Goal: Task Accomplishment & Management: Manage account settings

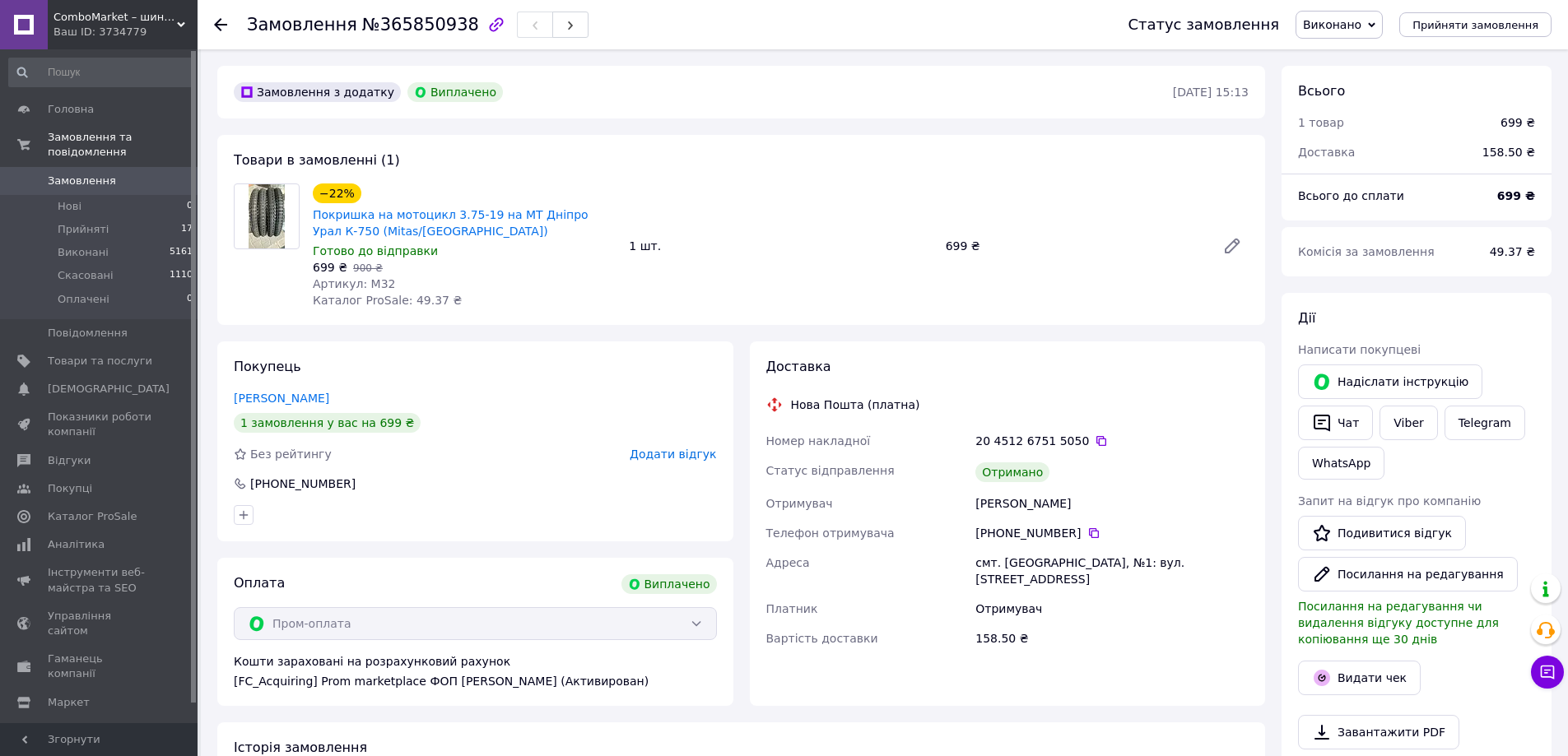
click at [84, 172] on link "Замовлення 0" at bounding box center [101, 181] width 203 height 28
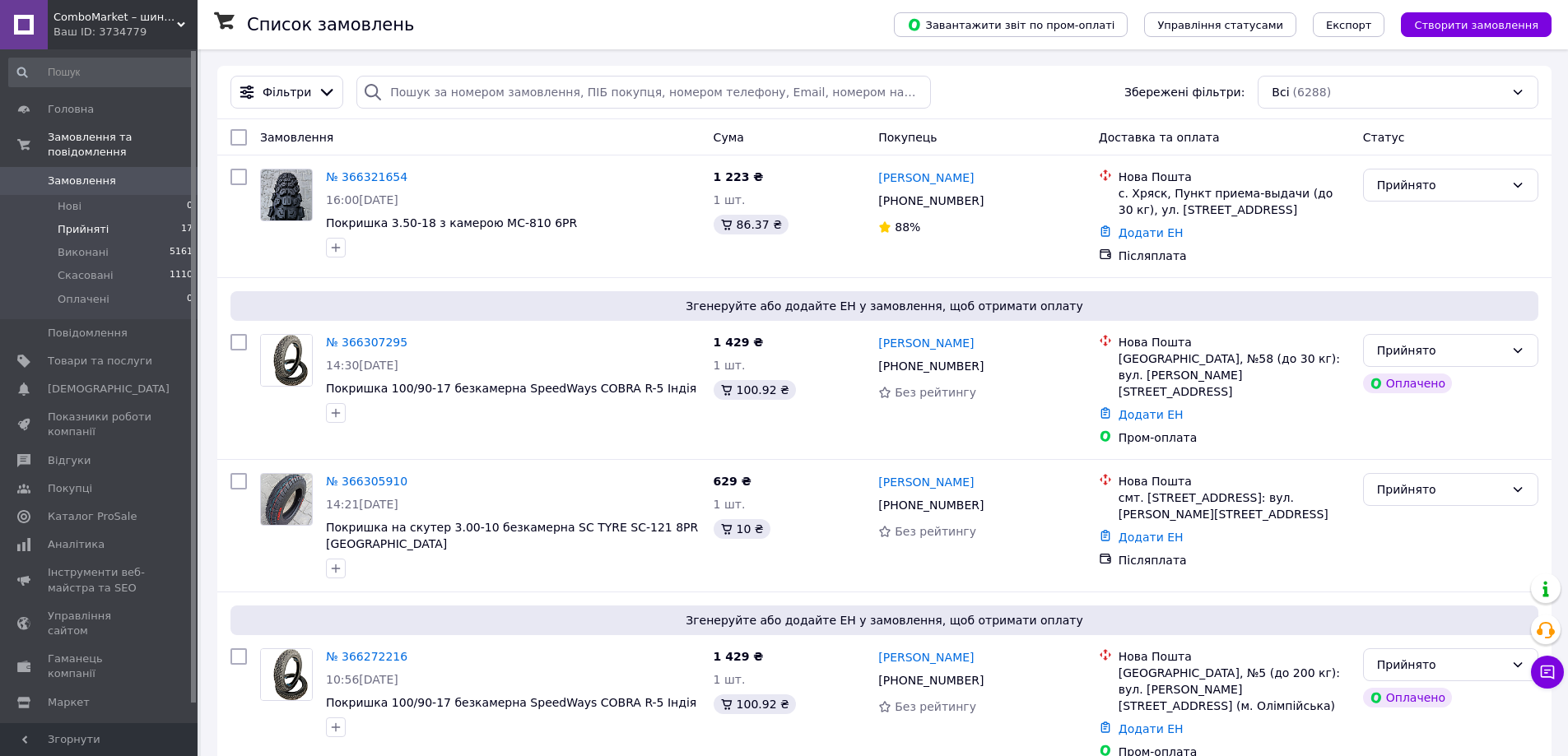
click at [82, 222] on span "Прийняті" at bounding box center [83, 229] width 51 height 15
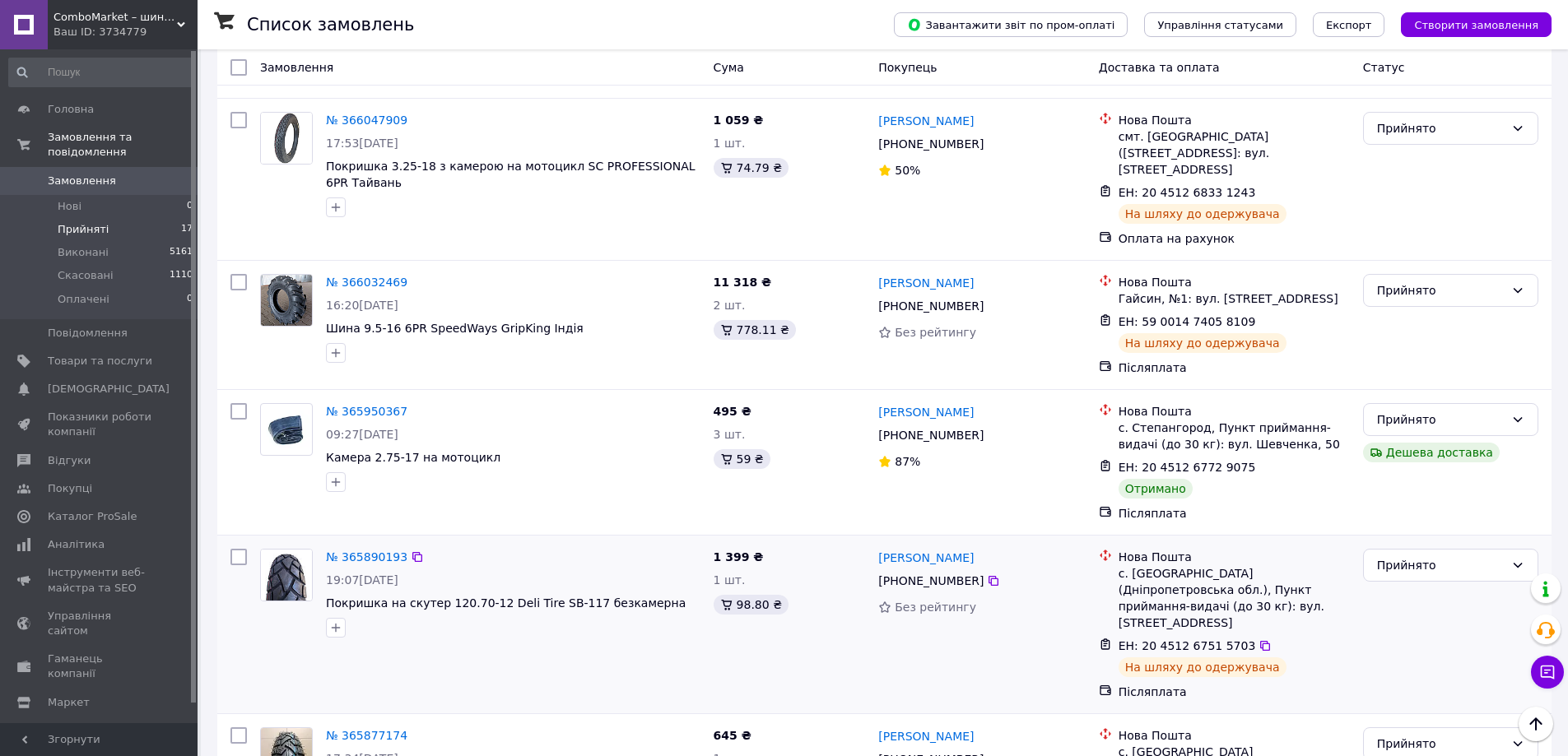
scroll to position [1316, 0]
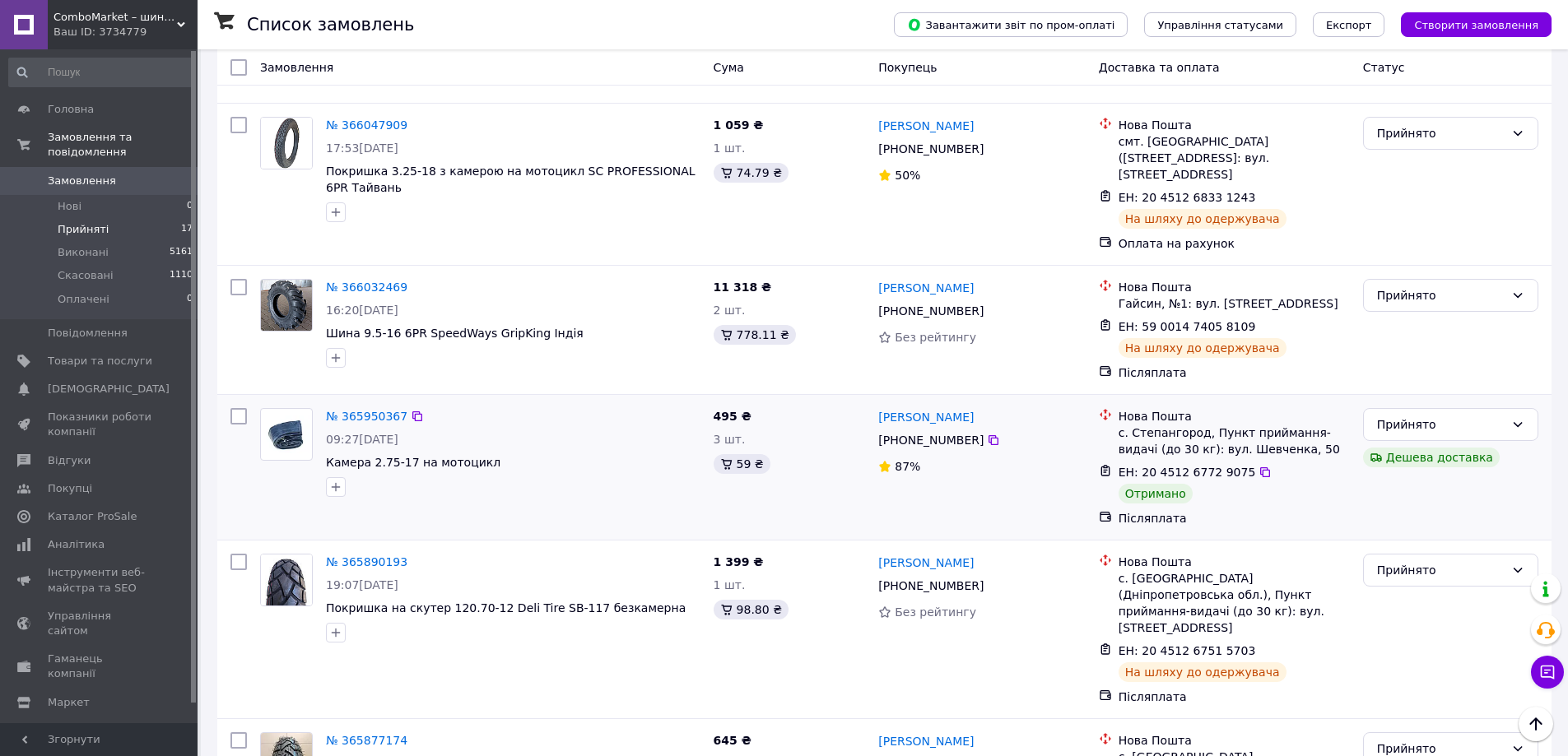
click at [238, 408] on input "checkbox" at bounding box center [238, 417] width 16 height 16
checkbox input "true"
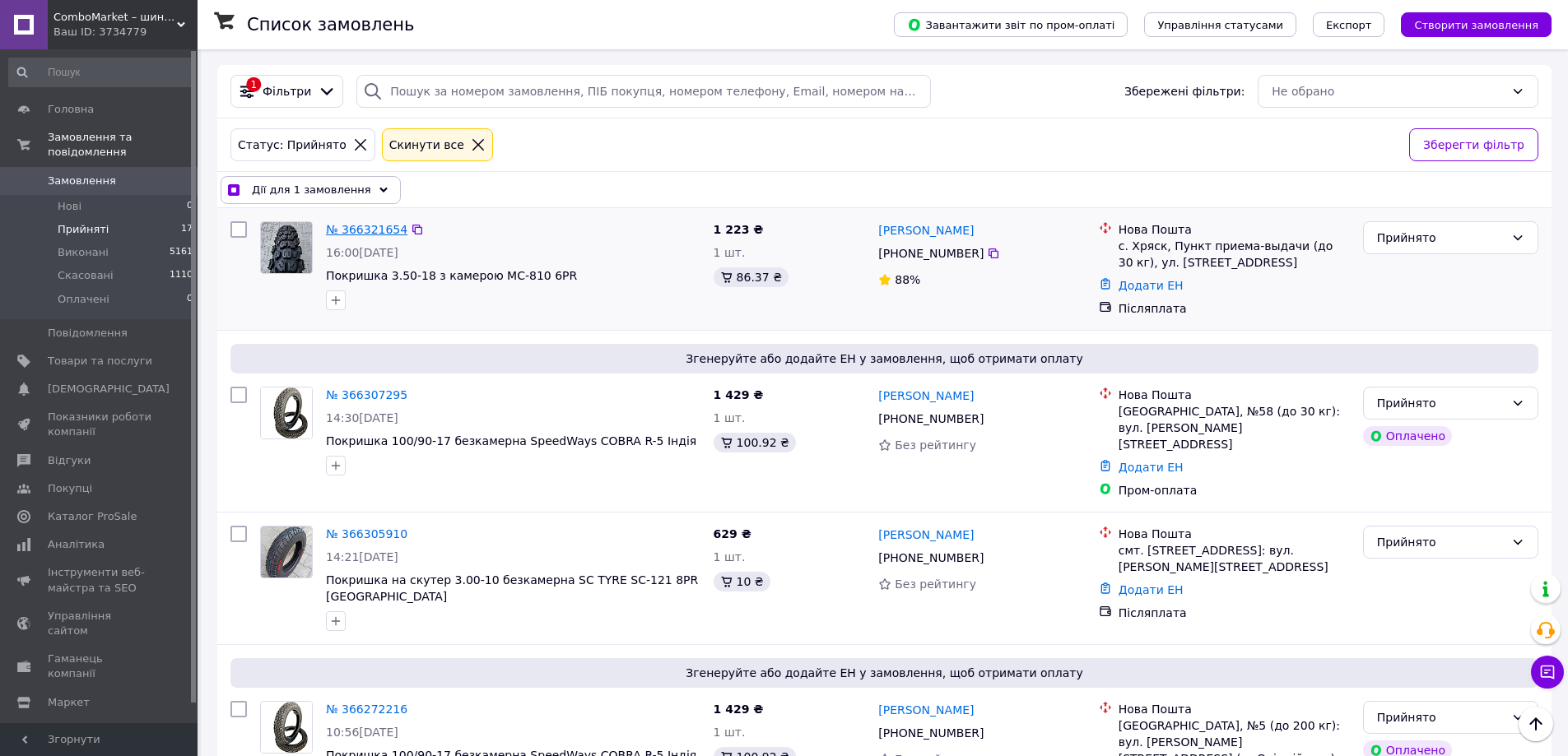
scroll to position [0, 0]
click at [343, 194] on span "Дії для 1 замовлення" at bounding box center [311, 191] width 119 height 16
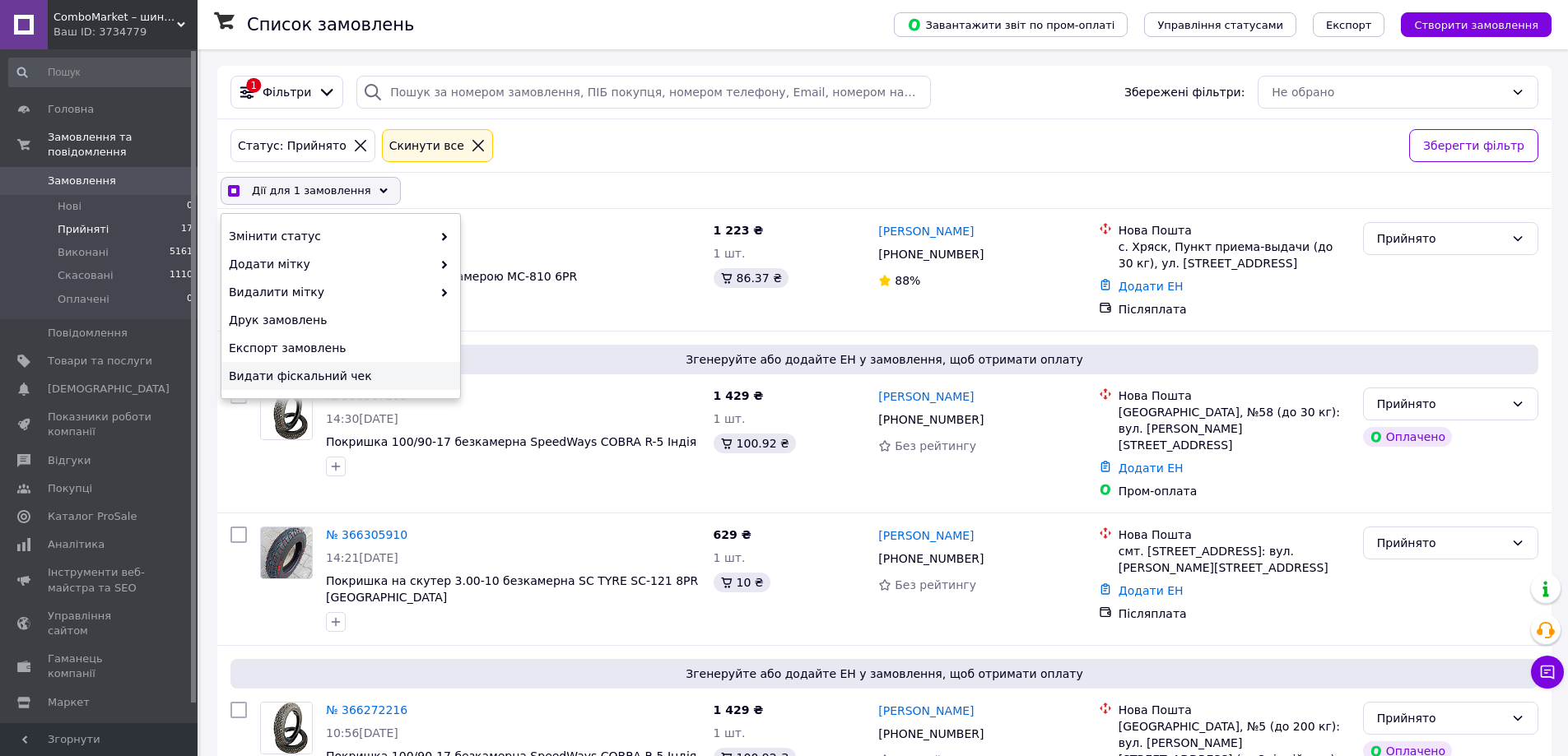
click at [258, 373] on span "Видати фіскальний чек" at bounding box center [339, 376] width 220 height 16
checkbox input "true"
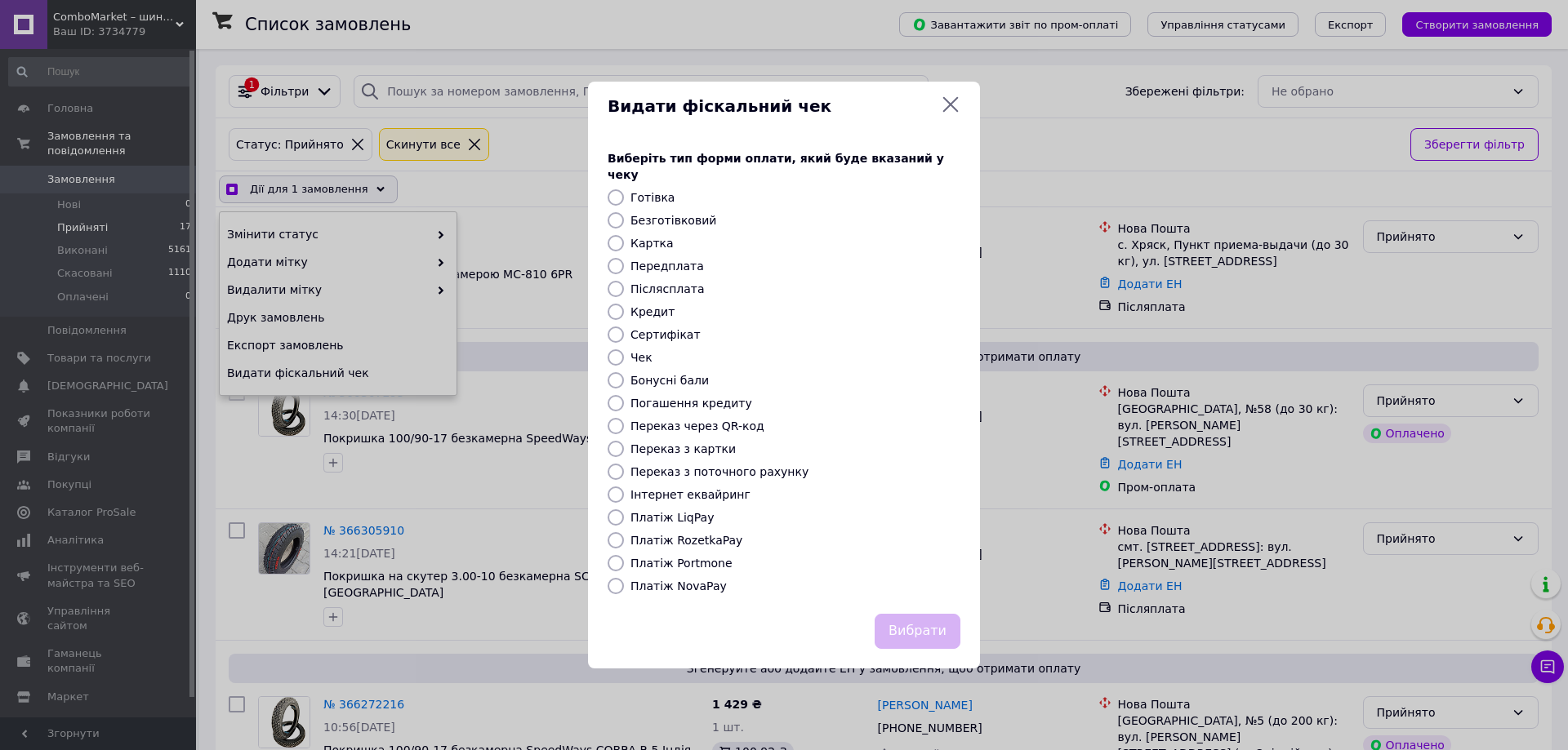
click at [681, 579] on label "Платіж NovaPay" at bounding box center [678, 586] width 97 height 13
click at [624, 578] on input "Платіж NovaPay" at bounding box center [616, 586] width 16 height 16
radio input "true"
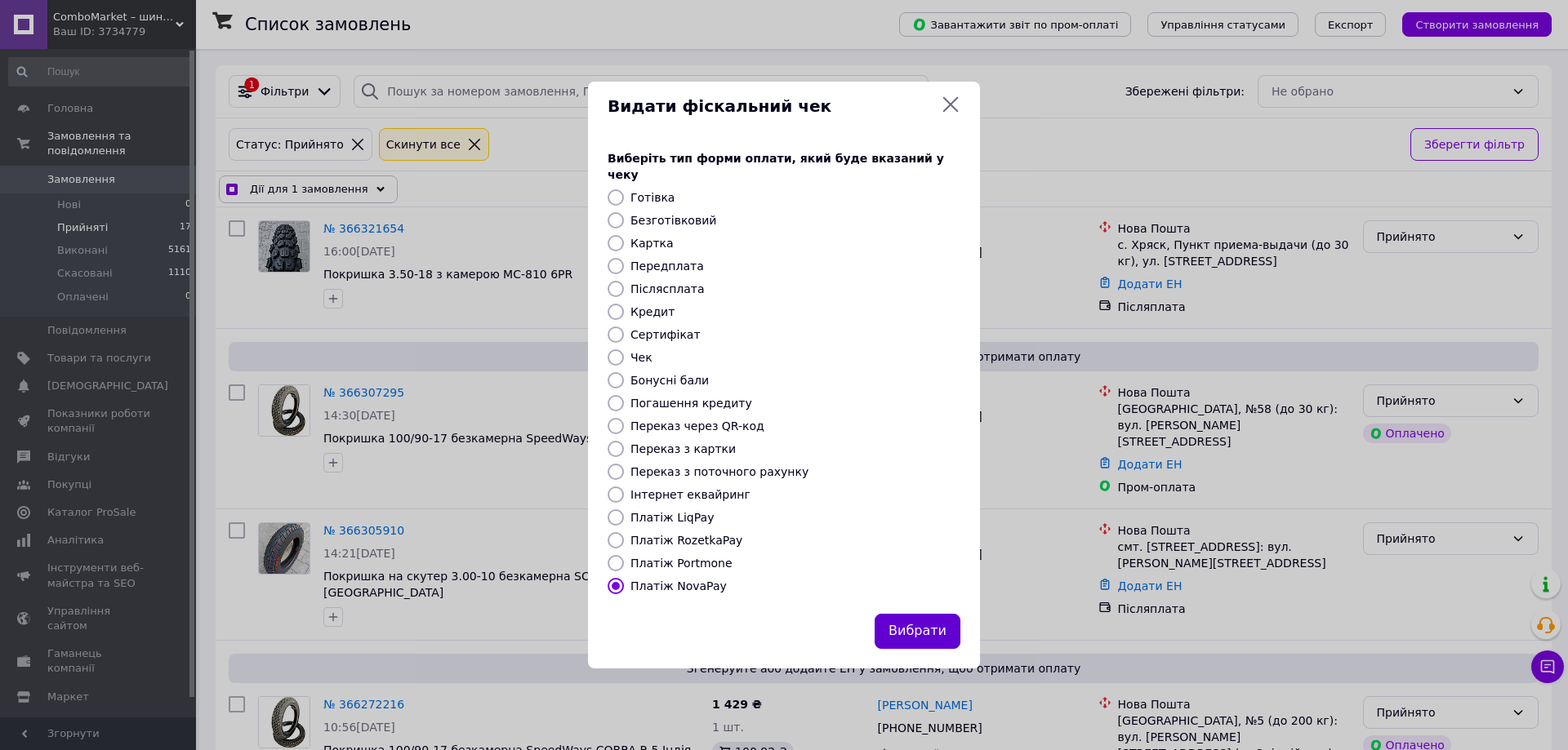
click at [920, 628] on button "Вибрати" at bounding box center [917, 631] width 86 height 35
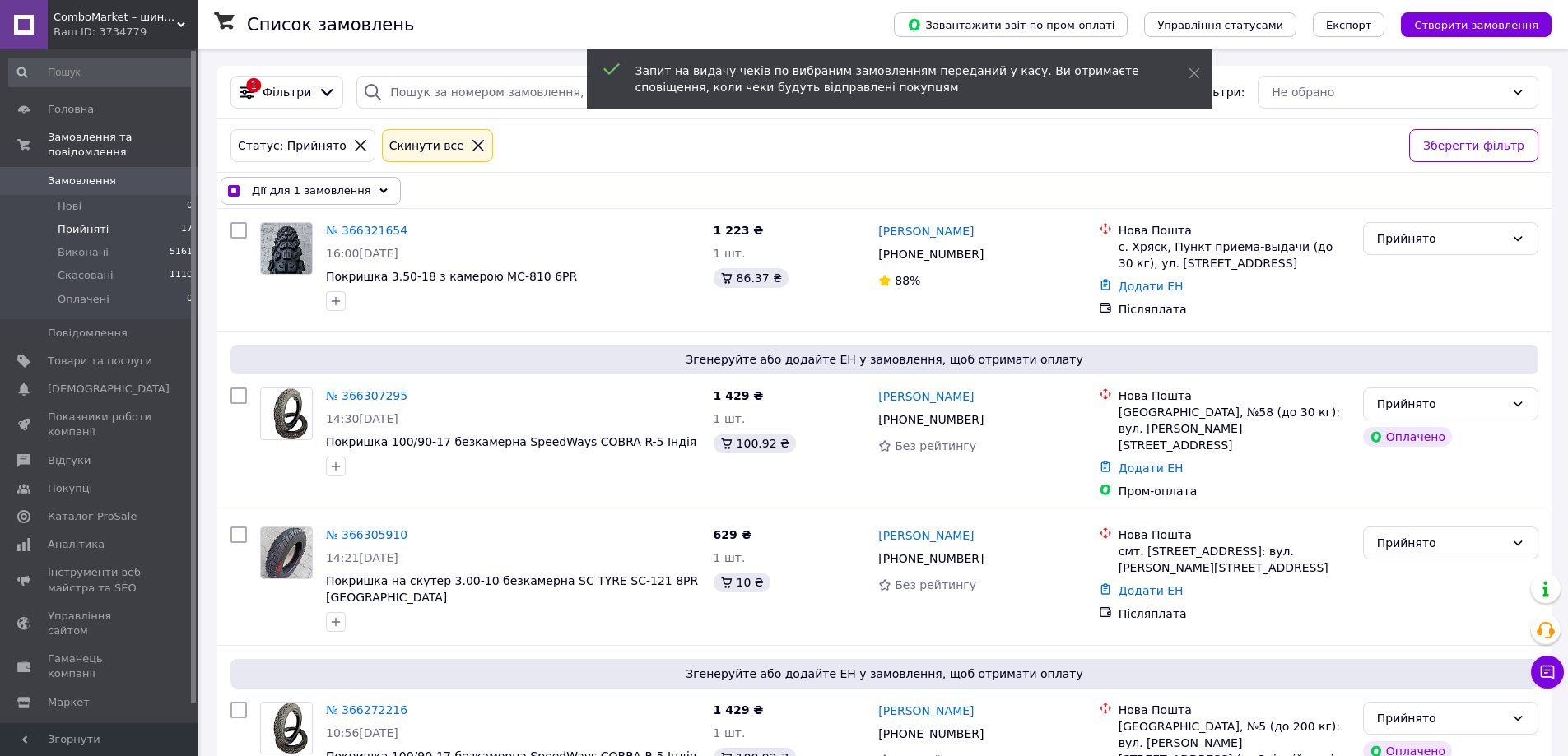
click at [350, 201] on div "Дії для 1 замовлення" at bounding box center [310, 190] width 180 height 28
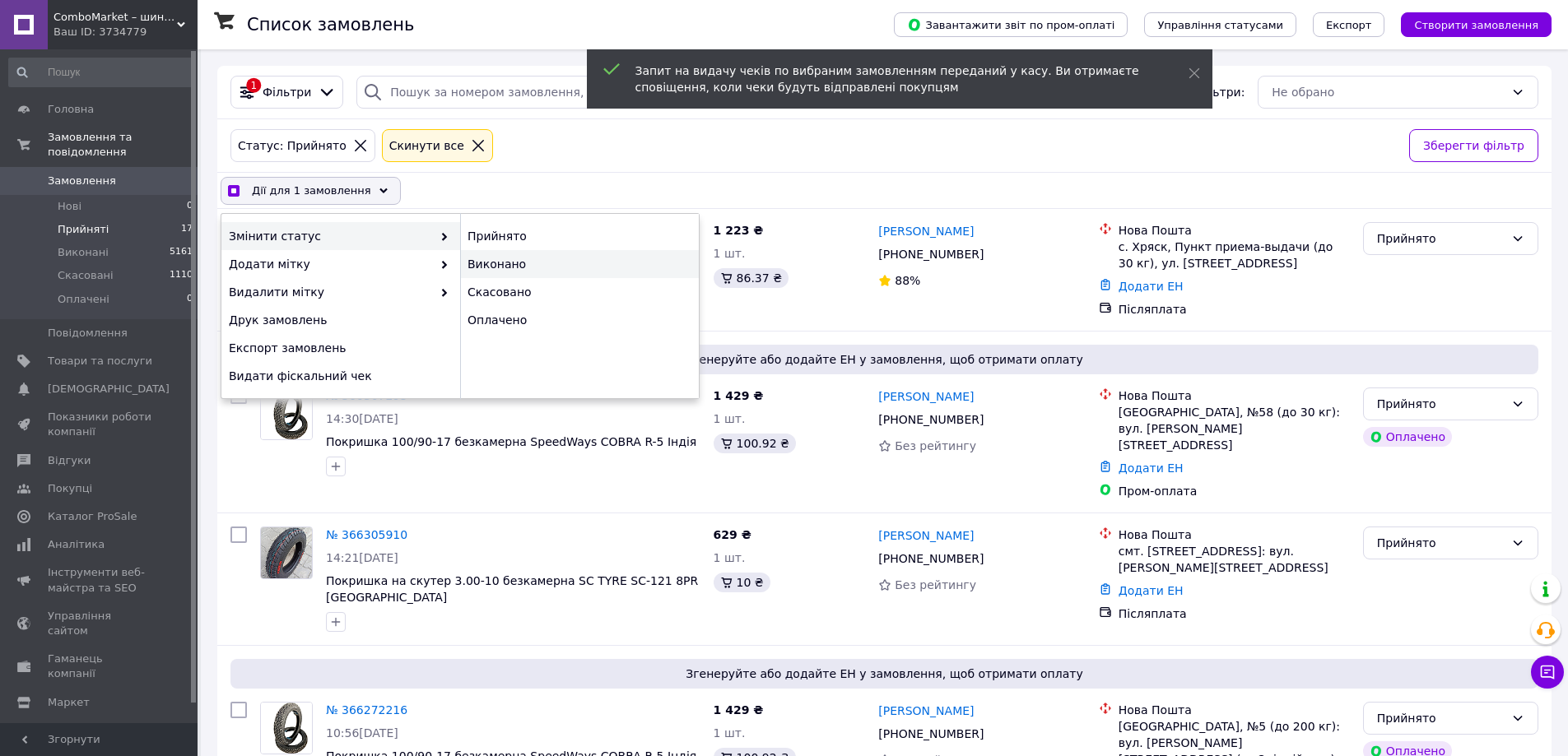
checkbox input "true"
click at [504, 256] on div "Виконано" at bounding box center [580, 264] width 238 height 28
checkbox input "false"
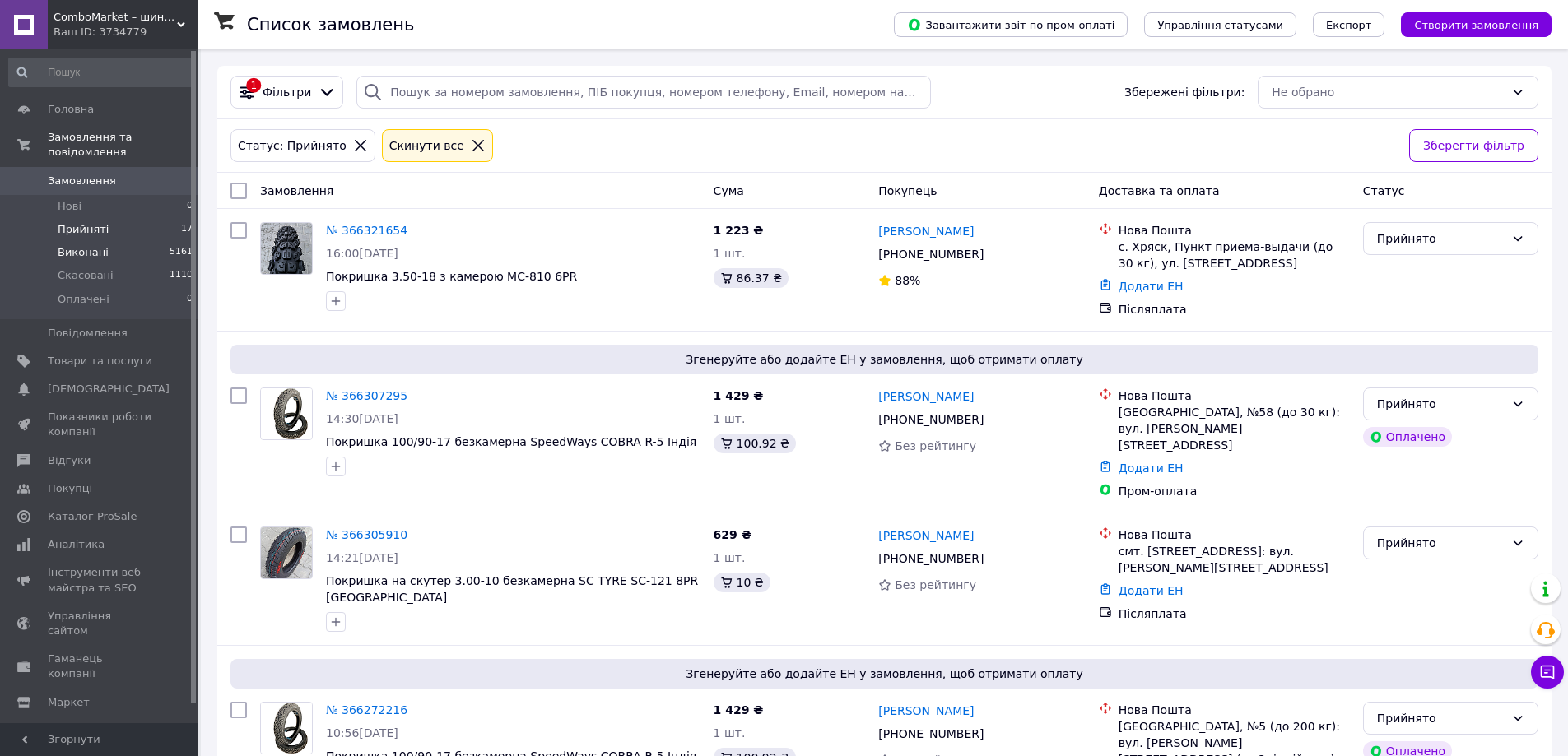
click at [110, 241] on li "Виконані 5161" at bounding box center [101, 252] width 203 height 23
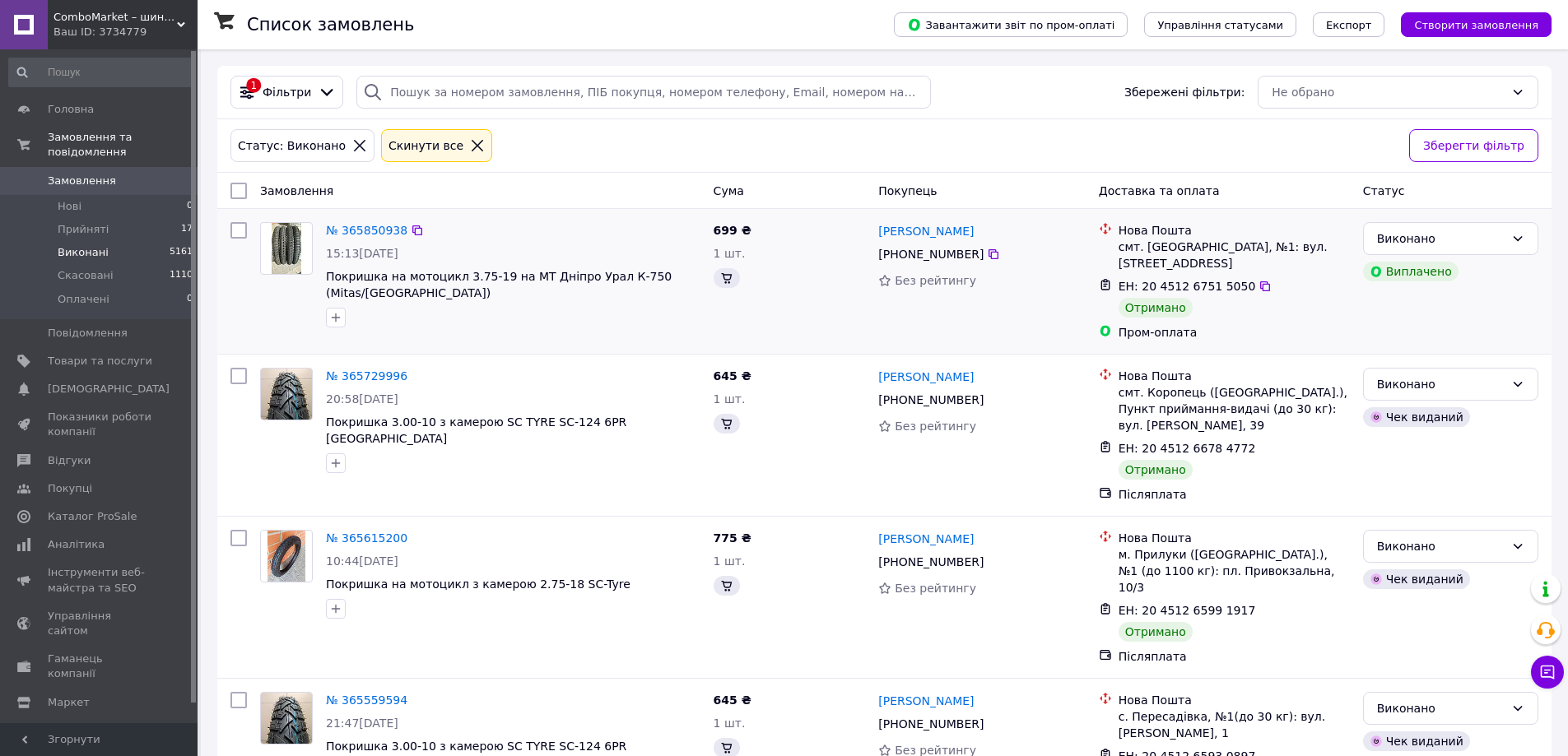
click at [235, 228] on input "checkbox" at bounding box center [238, 230] width 16 height 16
checkbox input "true"
click at [355, 197] on div "Дії для 1 замовлення" at bounding box center [310, 190] width 180 height 28
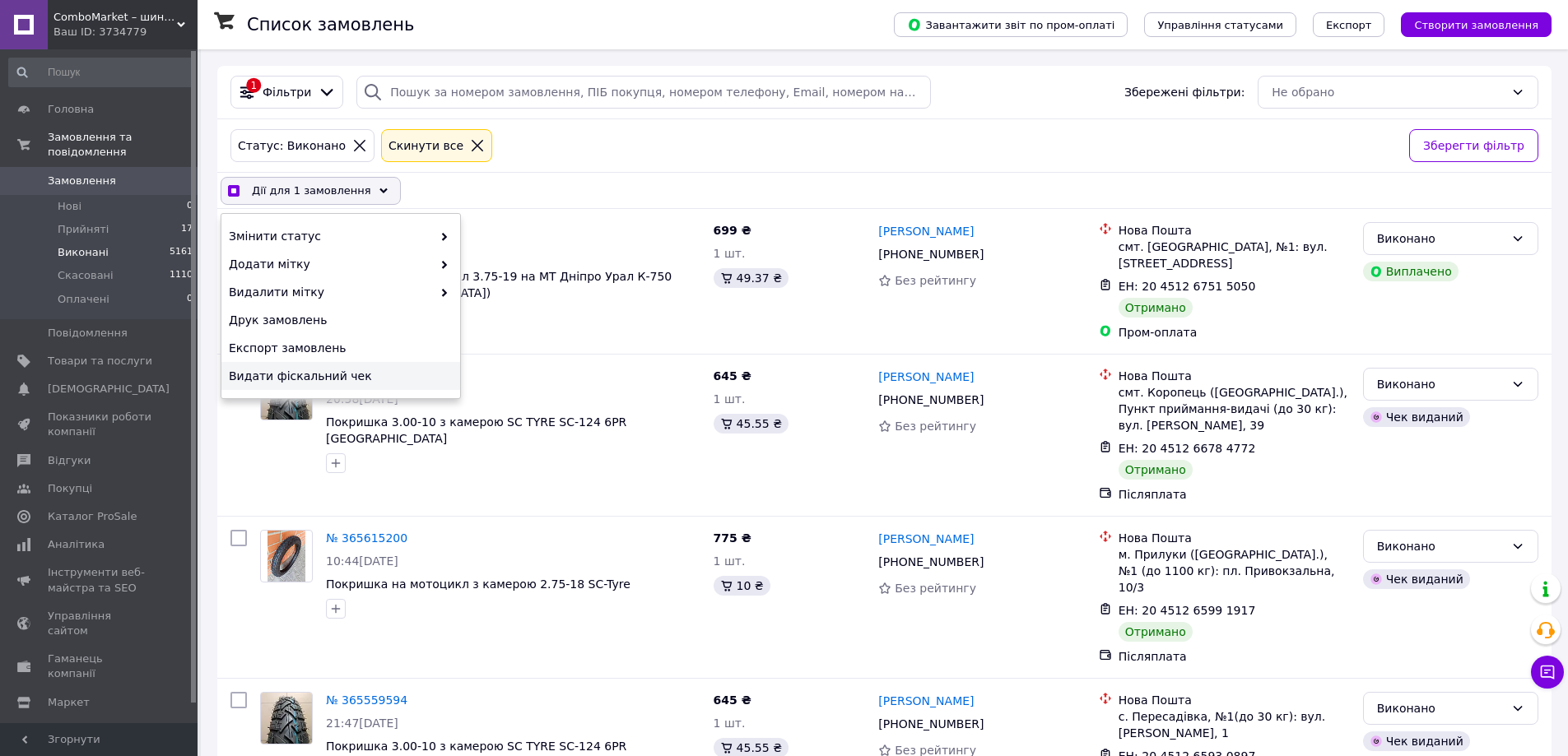
click at [306, 373] on span "Видати фіскальний чек" at bounding box center [339, 376] width 220 height 16
checkbox input "true"
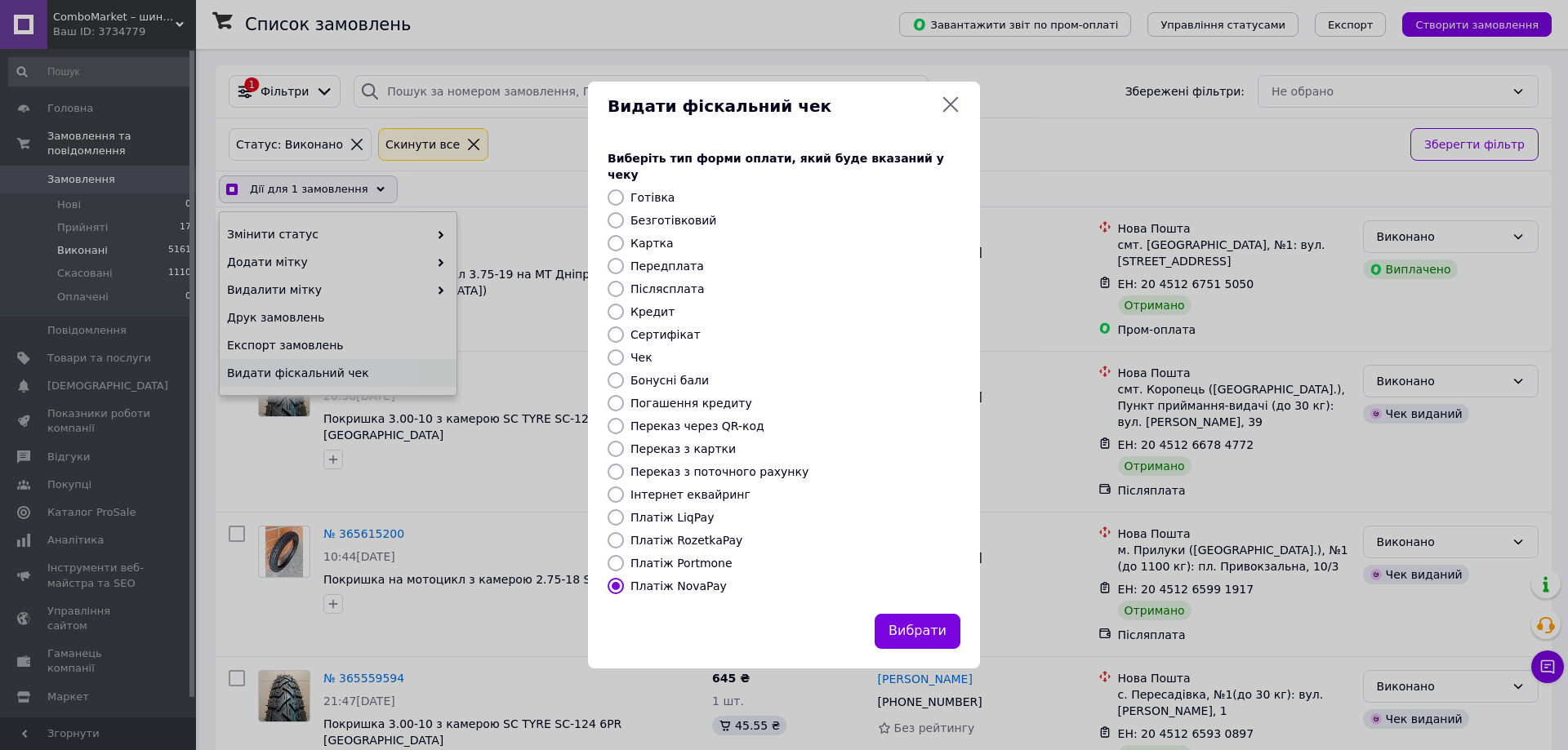
click at [653, 534] on label "Платіж RozetkaPay" at bounding box center [686, 541] width 112 height 13
click at [624, 532] on input "Платіж RozetkaPay" at bounding box center [616, 541] width 16 height 16
radio input "true"
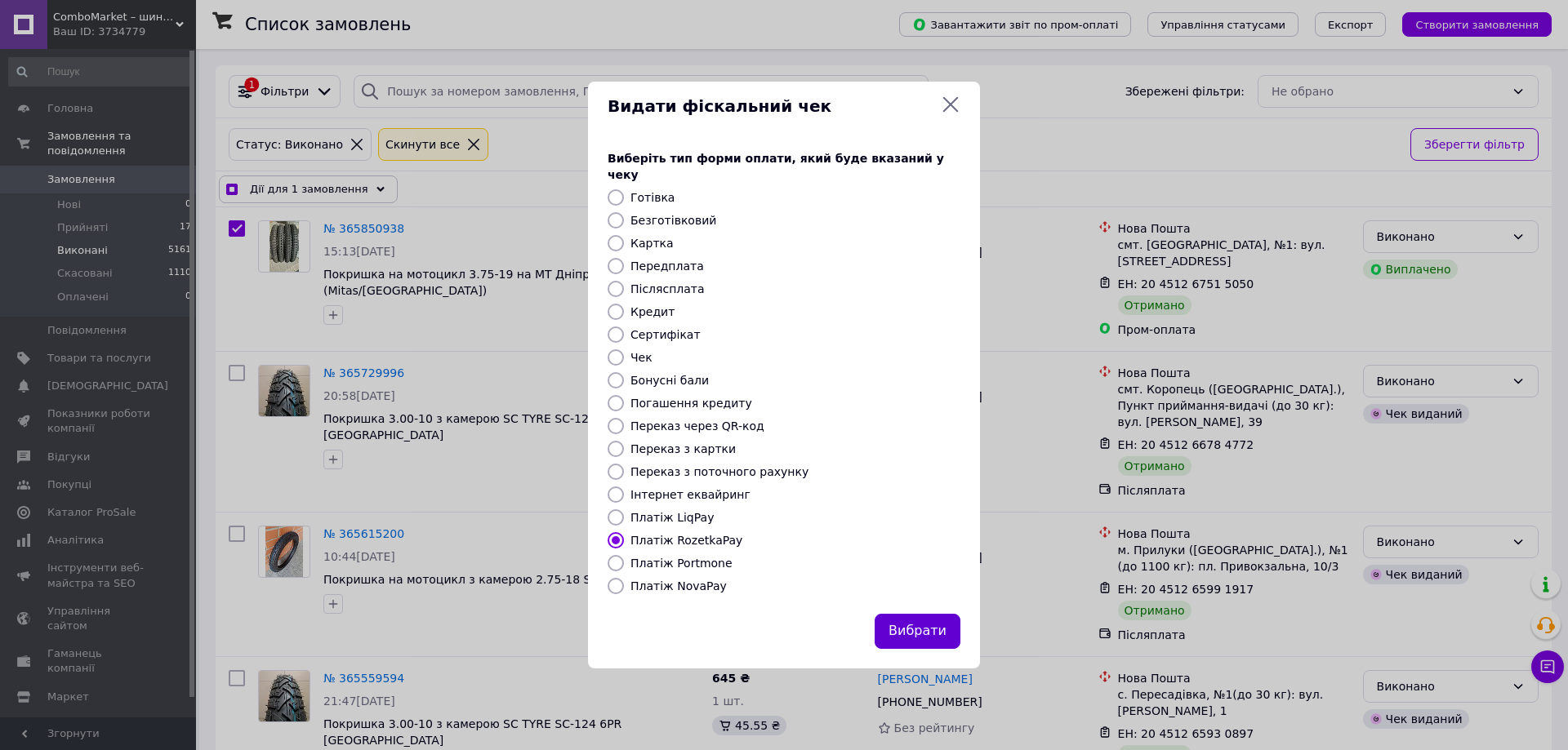
click at [925, 618] on button "Вибрати" at bounding box center [917, 631] width 86 height 35
checkbox input "true"
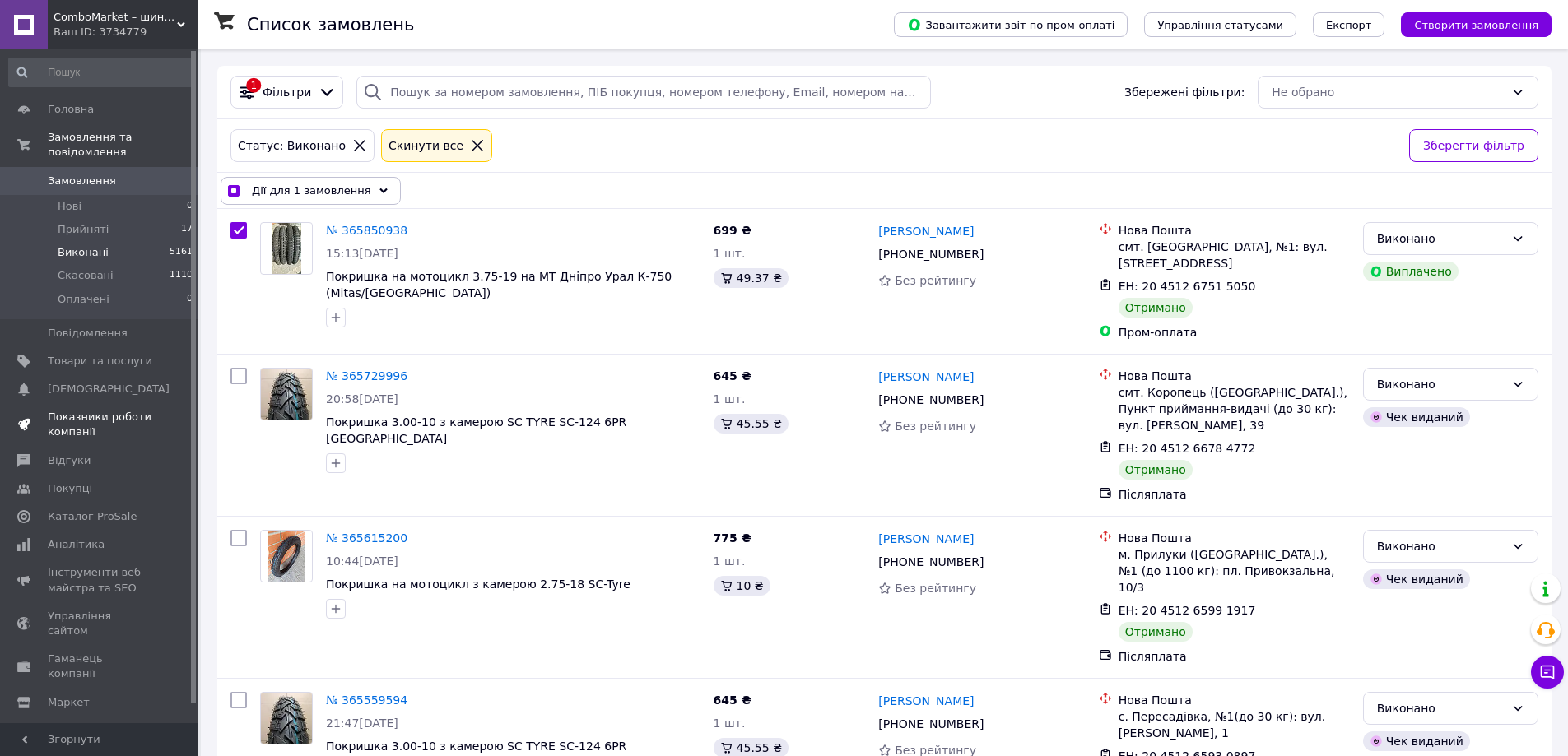
click at [68, 409] on span "Показники роботи компанії" at bounding box center [99, 424] width 105 height 30
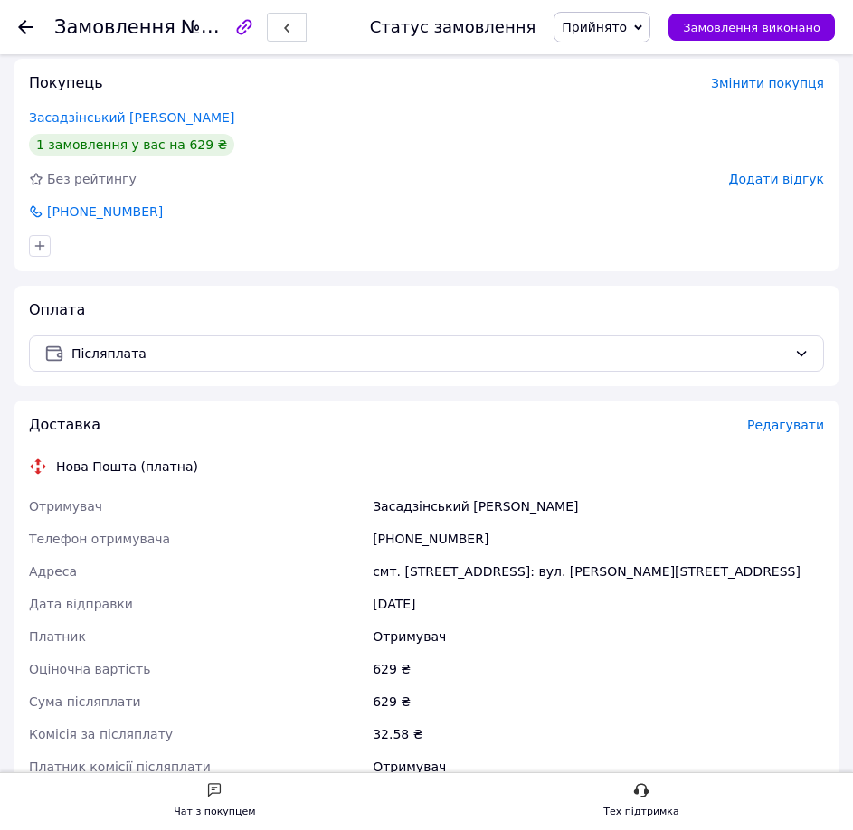
scroll to position [362, 0]
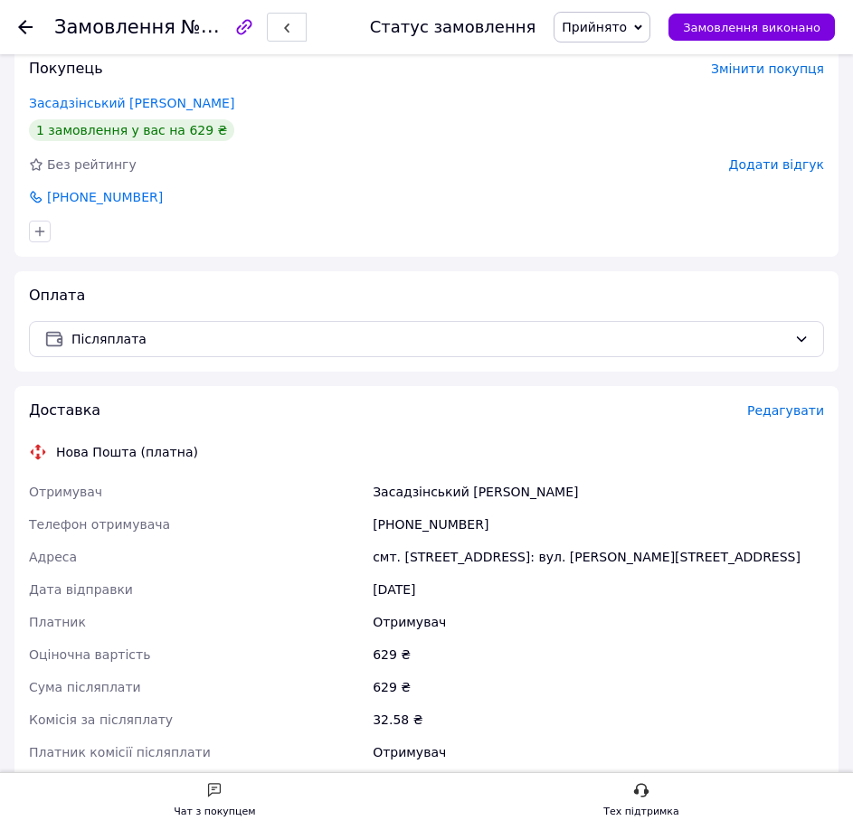
click at [403, 492] on div "Засадзінський Юрій" at bounding box center [598, 492] width 459 height 33
copy div "Засадзінський Юрій"
click at [404, 517] on div "[PHONE_NUMBER]" at bounding box center [598, 524] width 459 height 33
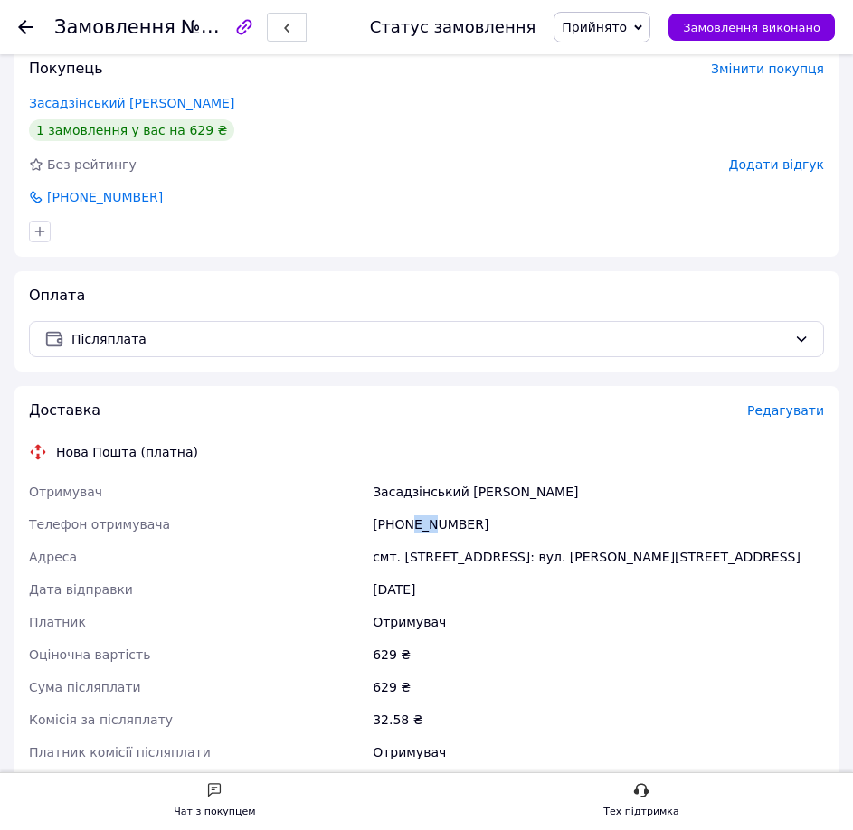
click at [404, 517] on div "[PHONE_NUMBER]" at bounding box center [598, 524] width 459 height 33
copy div "[PHONE_NUMBER]"
click at [536, 545] on div "смт. [STREET_ADDRESS]: вул. [PERSON_NAME][STREET_ADDRESS]" at bounding box center [598, 557] width 459 height 33
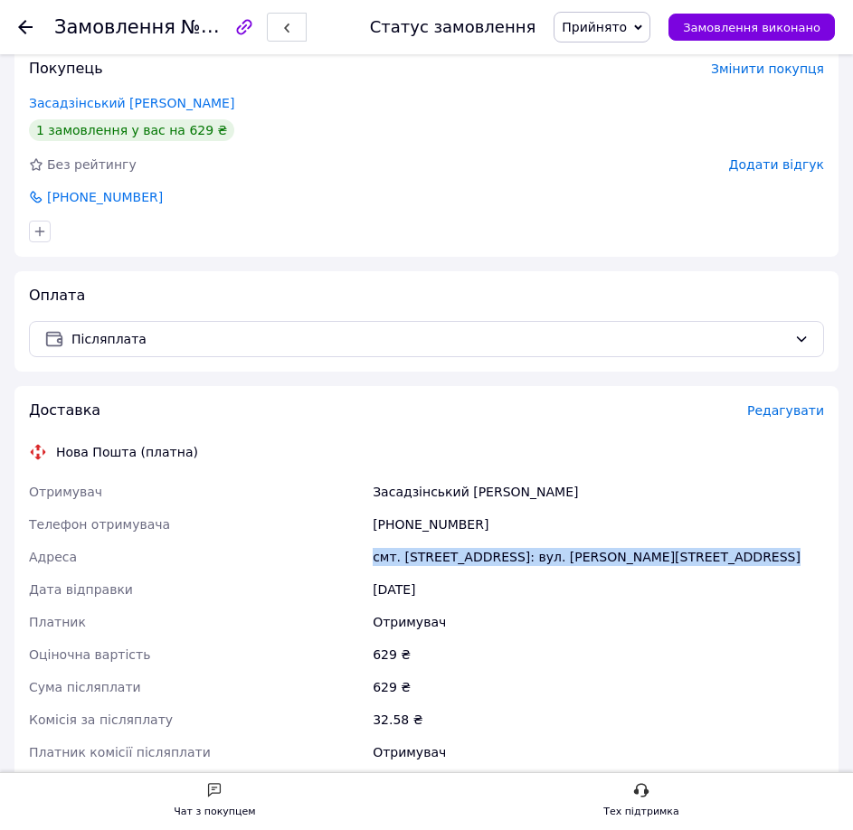
click at [536, 545] on div "смт. [STREET_ADDRESS]: вул. [PERSON_NAME][STREET_ADDRESS]" at bounding box center [598, 557] width 459 height 33
copy div "смт. [STREET_ADDRESS]: вул. [PERSON_NAME][STREET_ADDRESS]"
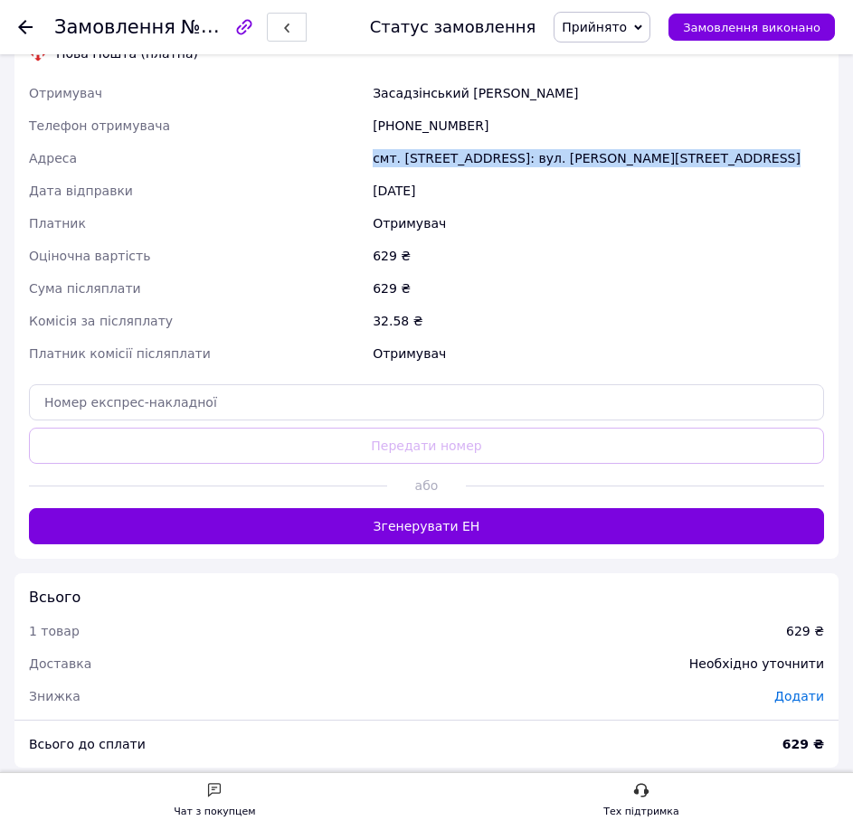
scroll to position [844, 0]
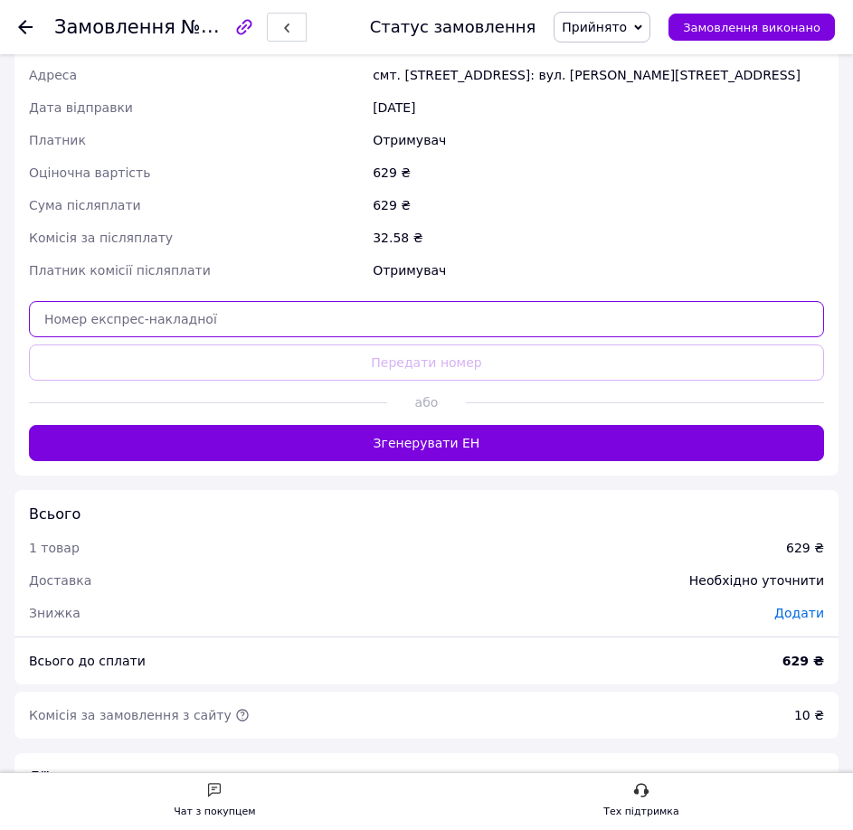
click at [119, 321] on input "text" at bounding box center [426, 319] width 795 height 36
paste input "20451269231769"
type input "20451269231769"
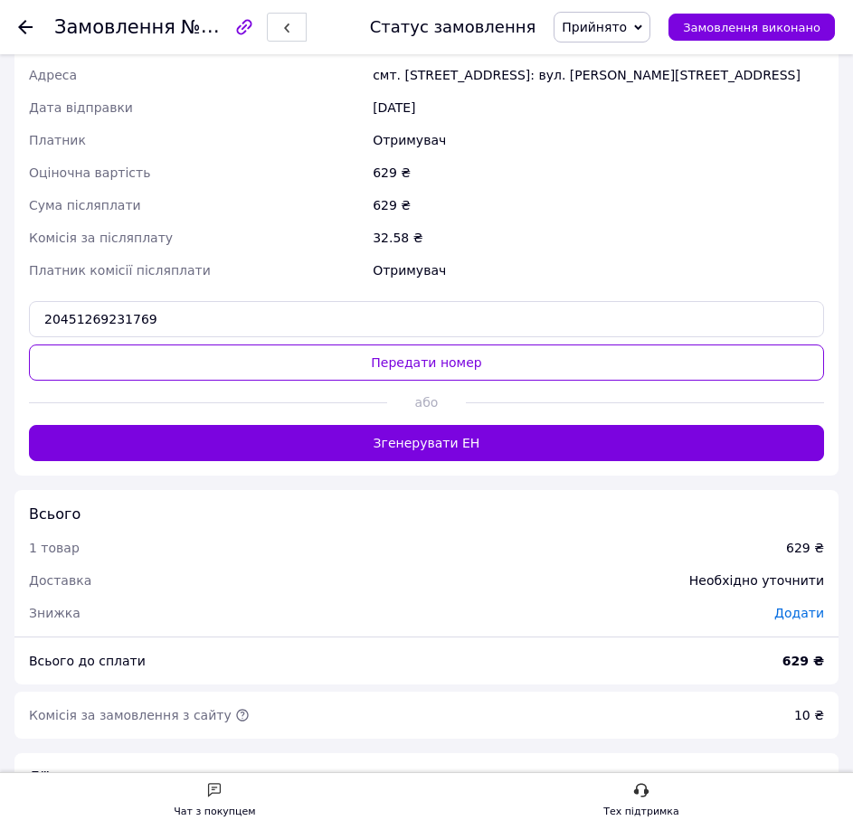
click at [121, 368] on button "Передати номер" at bounding box center [426, 363] width 795 height 36
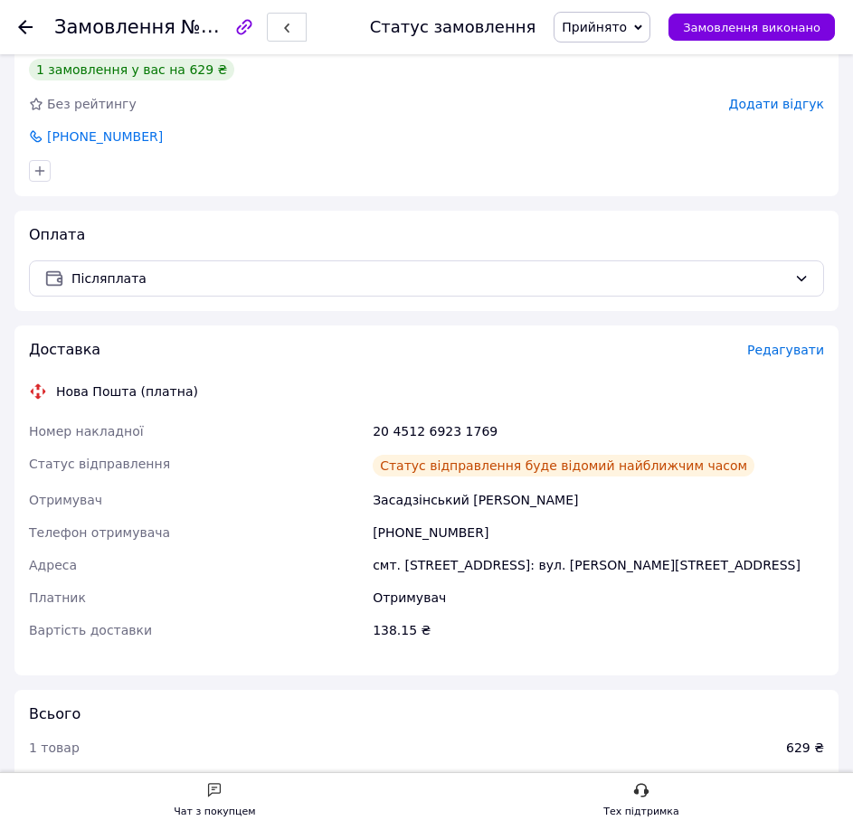
scroll to position [0, 0]
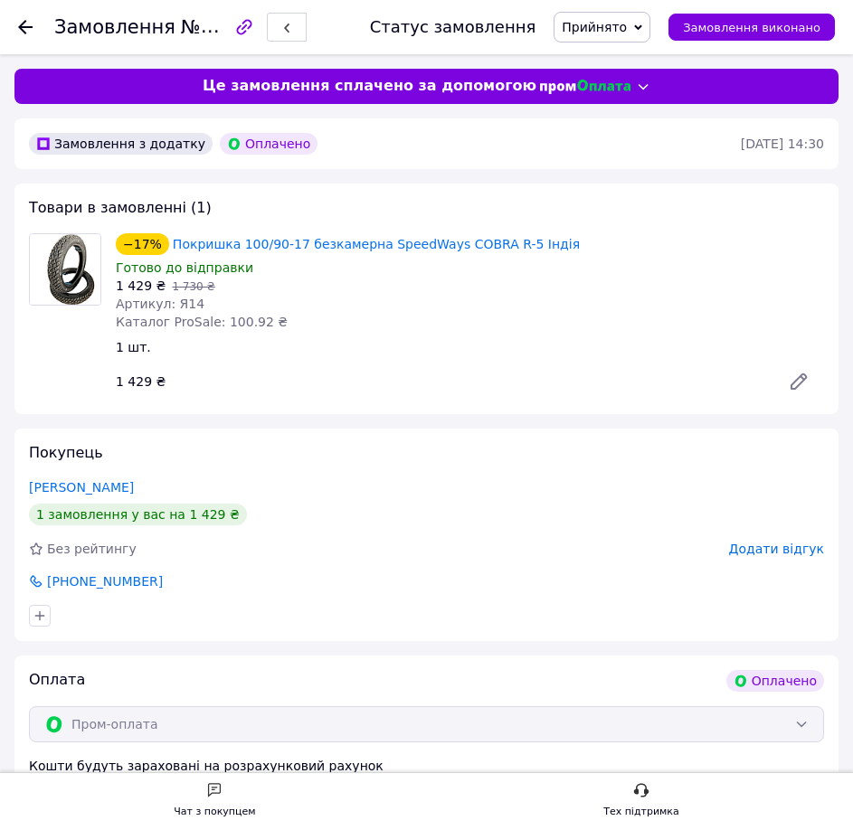
scroll to position [422, 0]
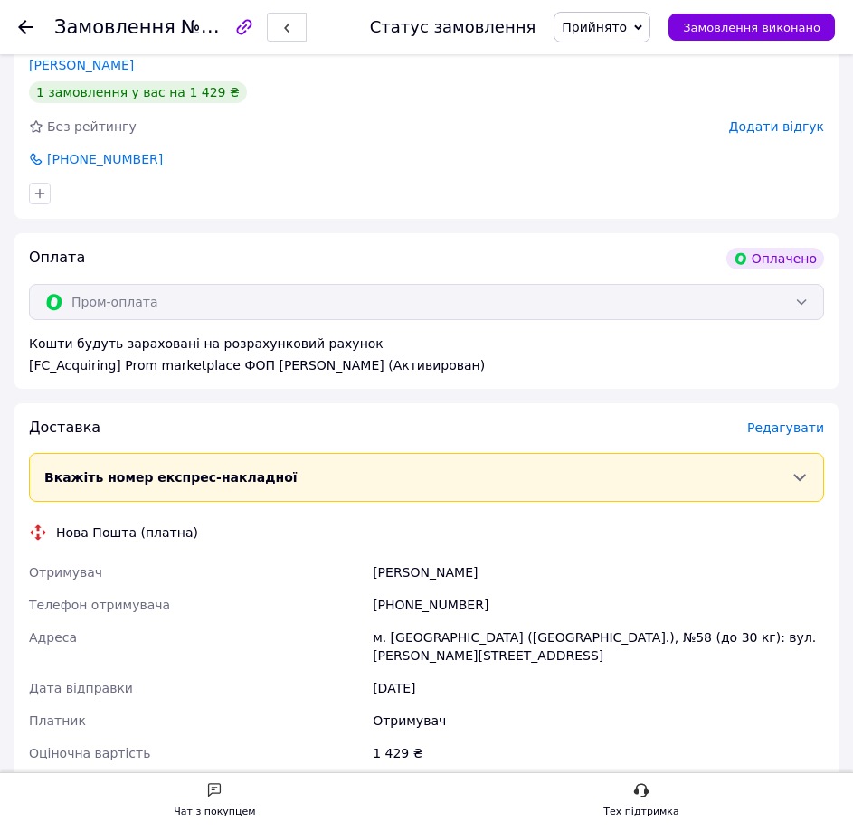
click at [392, 567] on div "Щербань Дмитро" at bounding box center [598, 572] width 459 height 33
copy div "Щербань Дмитро"
click at [386, 605] on div "[PHONE_NUMBER]" at bounding box center [598, 605] width 459 height 33
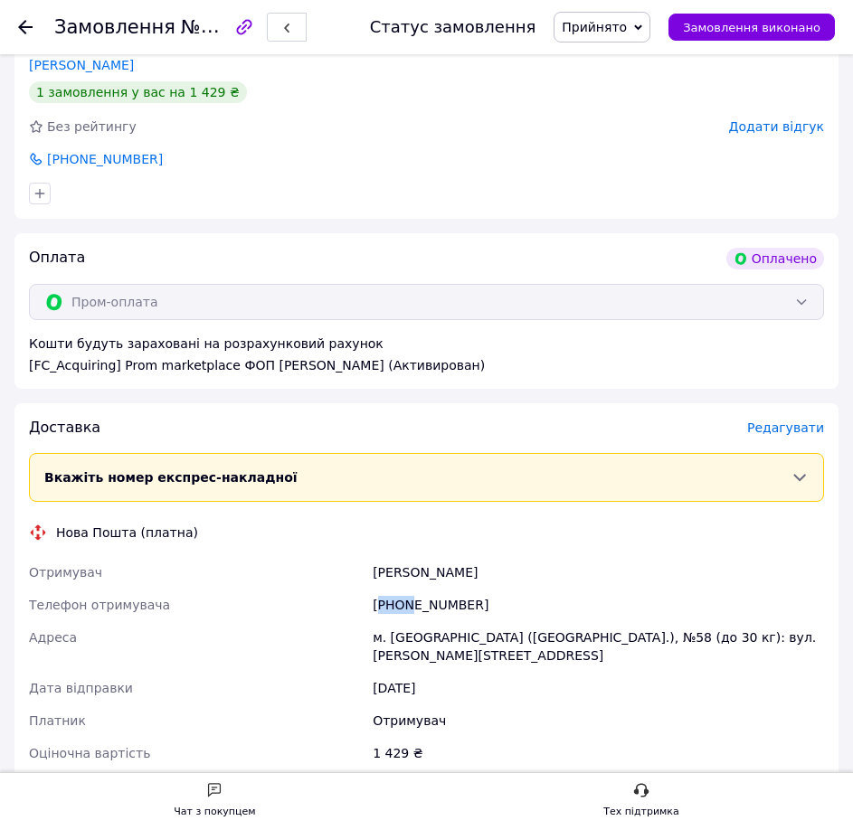
click at [386, 605] on div "[PHONE_NUMBER]" at bounding box center [598, 605] width 459 height 33
copy div "[PHONE_NUMBER]"
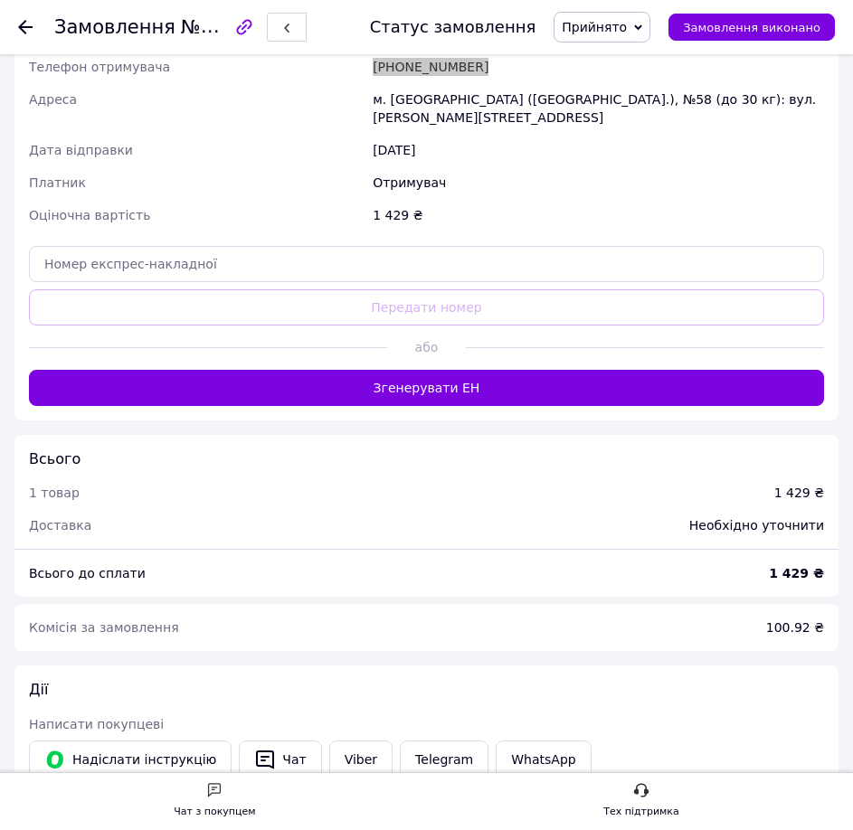
scroll to position [965, 0]
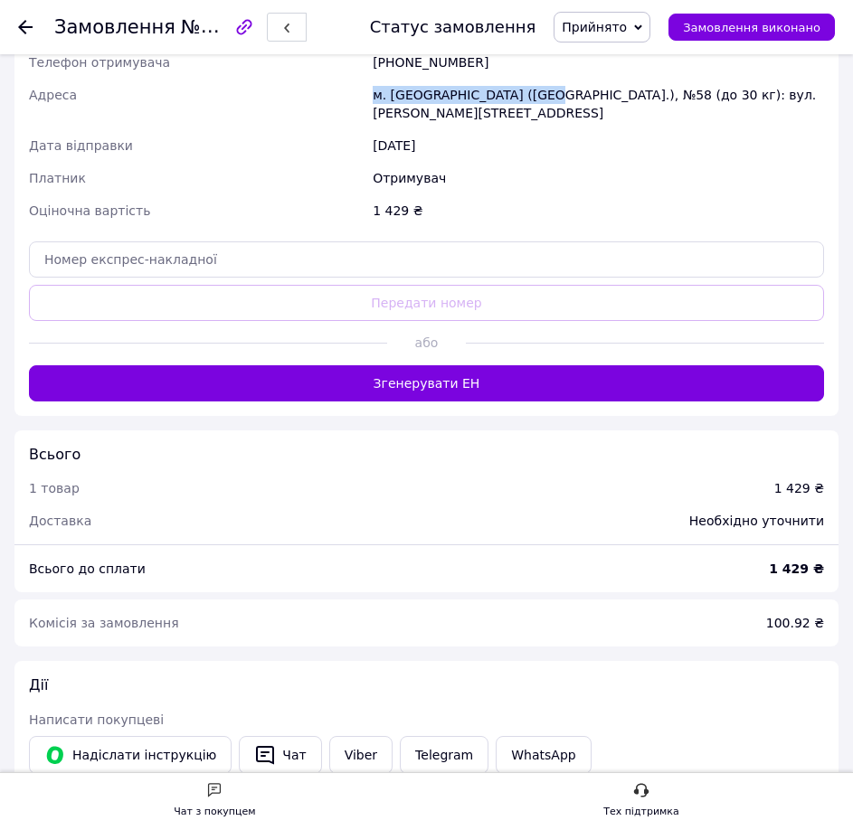
drag, startPoint x: 393, startPoint y: 88, endPoint x: 517, endPoint y: 90, distance: 124.8
click at [517, 90] on div "Отримувач Щербань Дмитро Телефон отримувача +380 95 598 20 89 Адреса м. Київ (К…" at bounding box center [426, 120] width 802 height 213
copy div "Адреса м. Київ (Київська обл.), №"
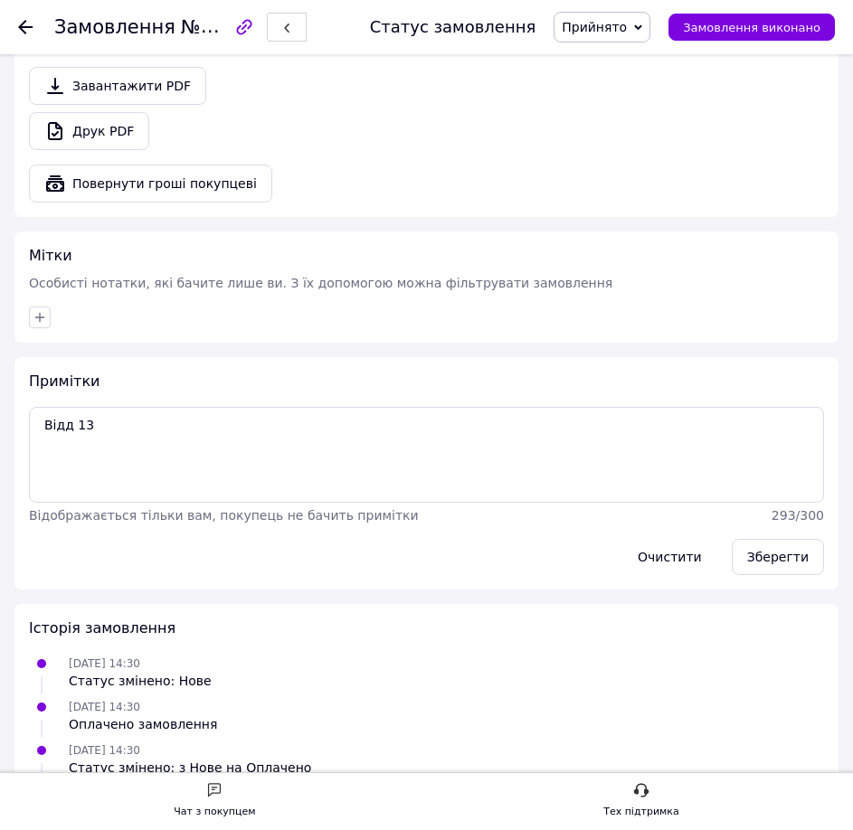
scroll to position [1954, 0]
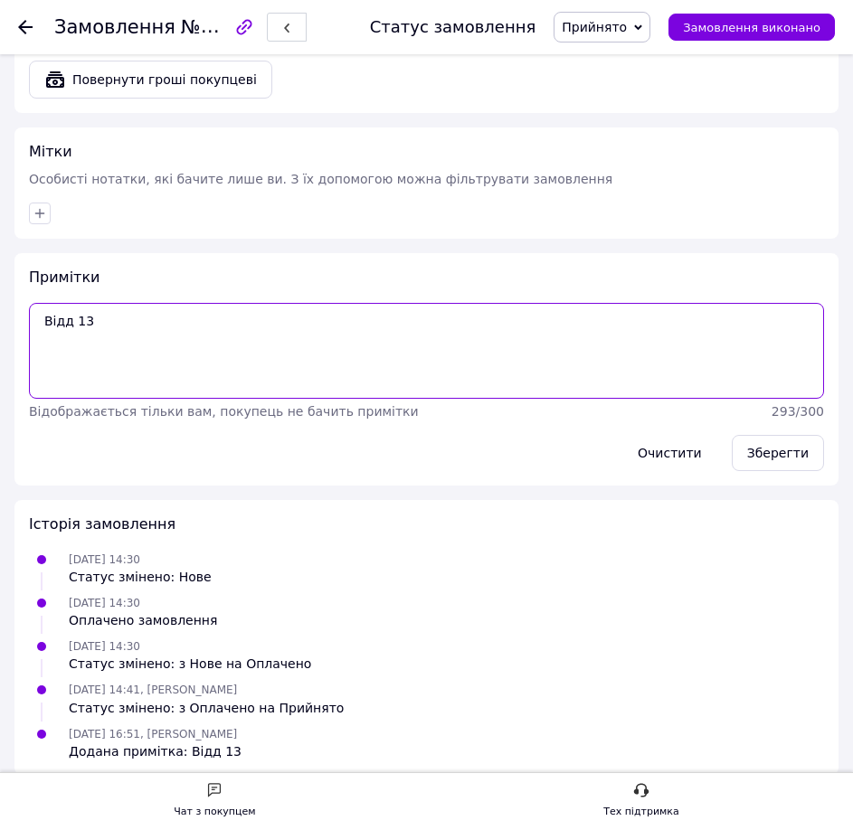
drag, startPoint x: 128, startPoint y: 299, endPoint x: -35, endPoint y: 273, distance: 165.7
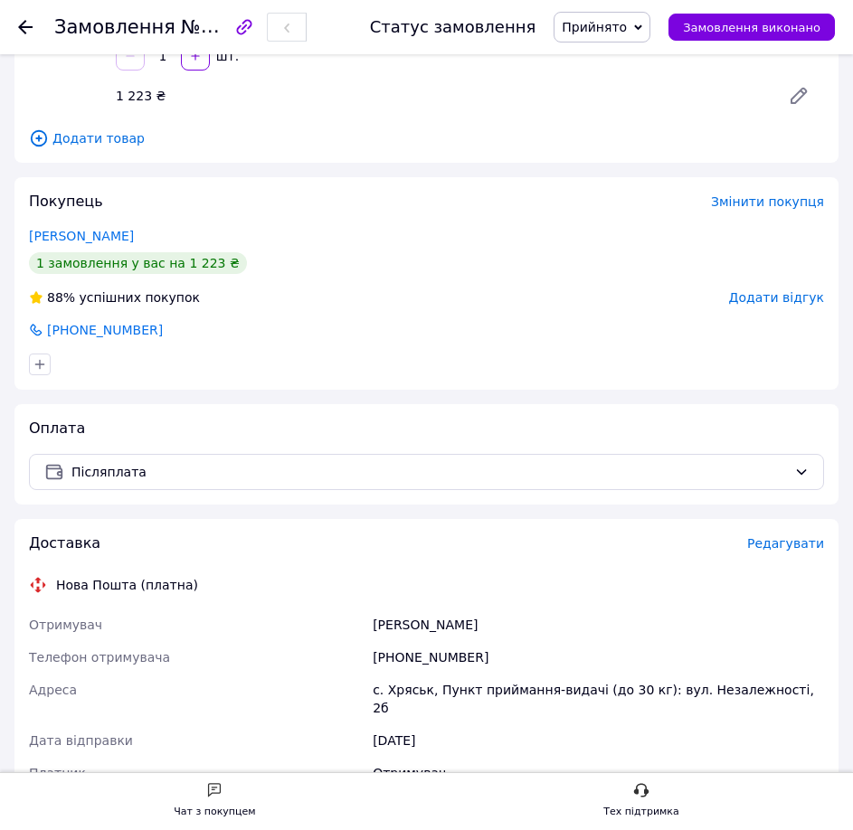
scroll to position [543, 0]
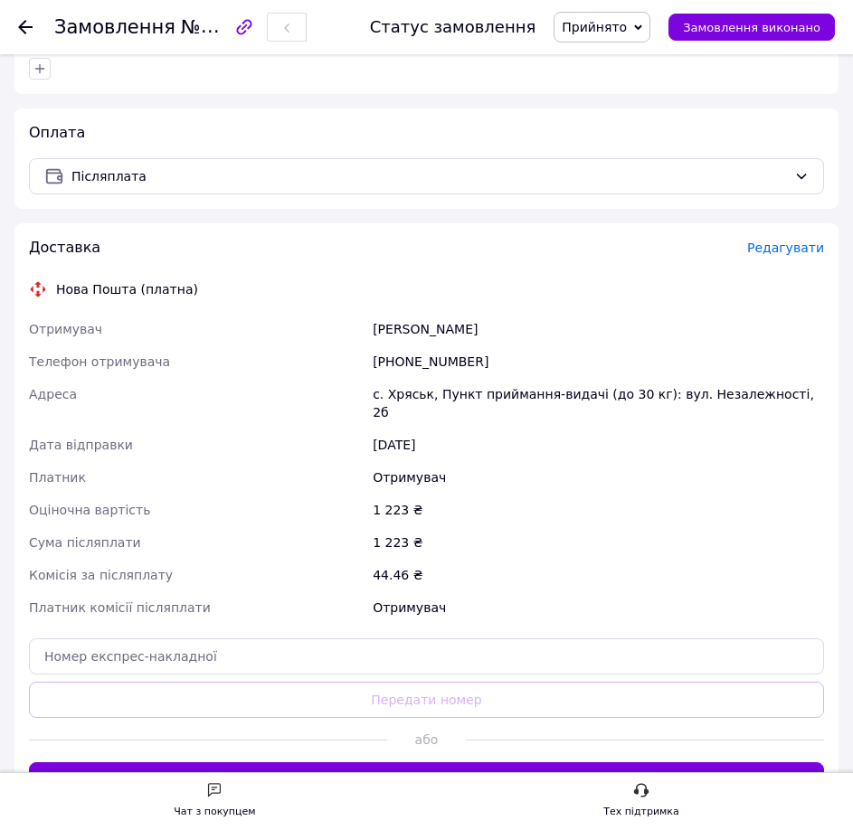
click at [409, 331] on div "Тимофієв Ярослав" at bounding box center [598, 329] width 459 height 33
copy div "Тимофієв Ярослав"
click at [440, 363] on div "[PHONE_NUMBER]" at bounding box center [598, 362] width 459 height 33
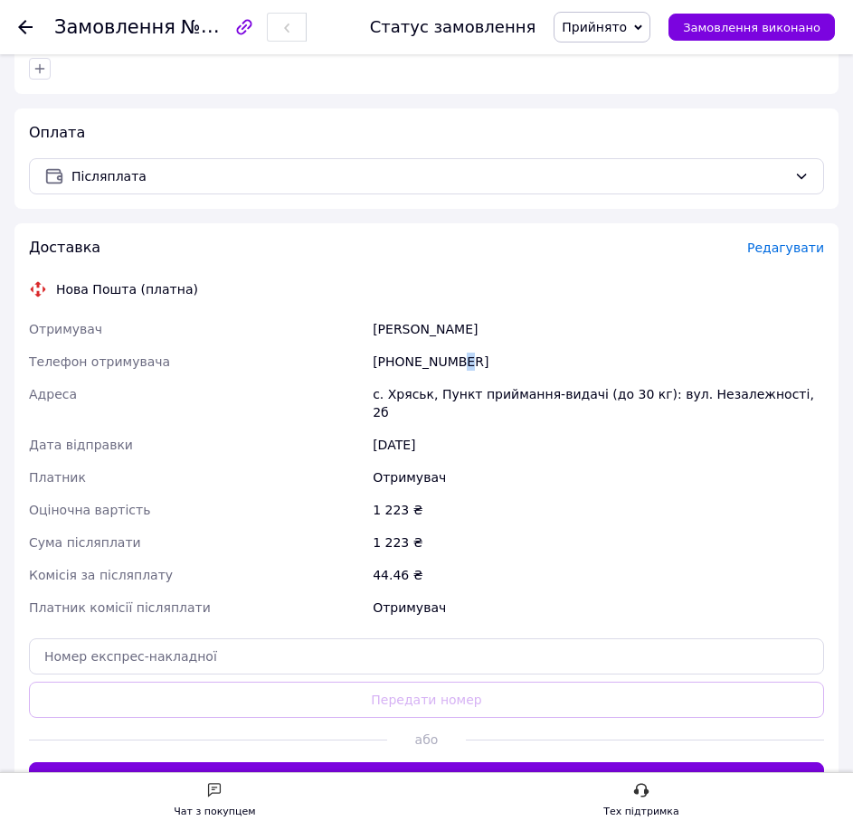
click at [440, 363] on div "[PHONE_NUMBER]" at bounding box center [598, 362] width 459 height 33
copy div "[PHONE_NUMBER]"
click at [468, 393] on div "с. Хряськ, Пункт приймання-видачі (до 30 кг): вул. Незалежності, 2б" at bounding box center [598, 403] width 459 height 51
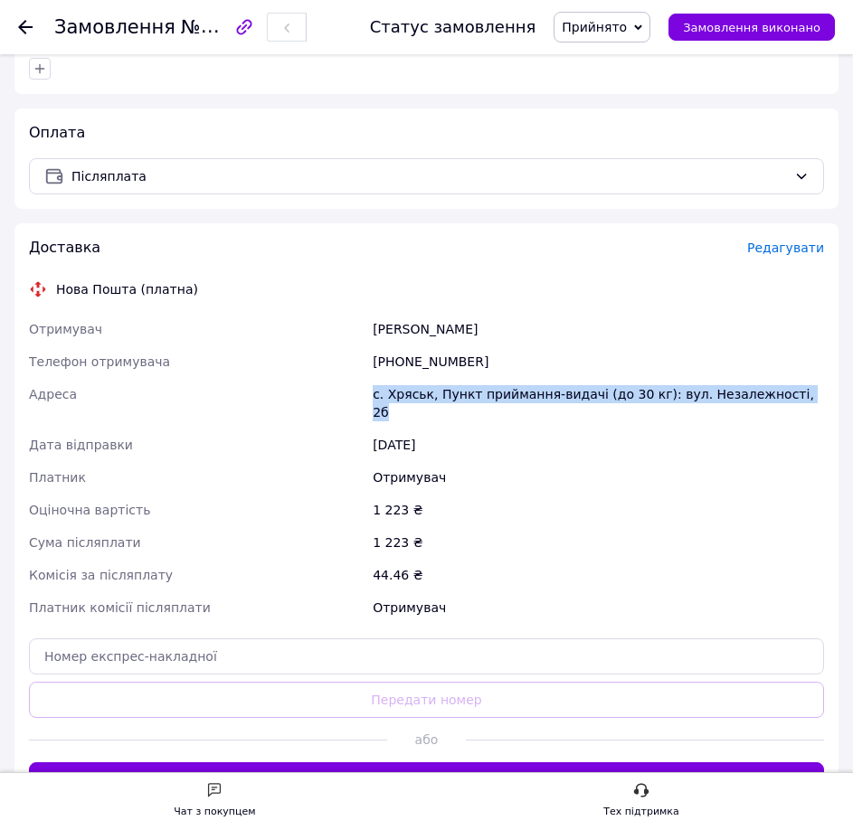
click at [468, 393] on div "с. Хряськ, Пункт приймання-видачі (до 30 кг): вул. Незалежності, 2б" at bounding box center [598, 403] width 459 height 51
copy div "с. Хряськ, Пункт приймання-видачі (до 30 кг): вул. Незалежності, 2б"
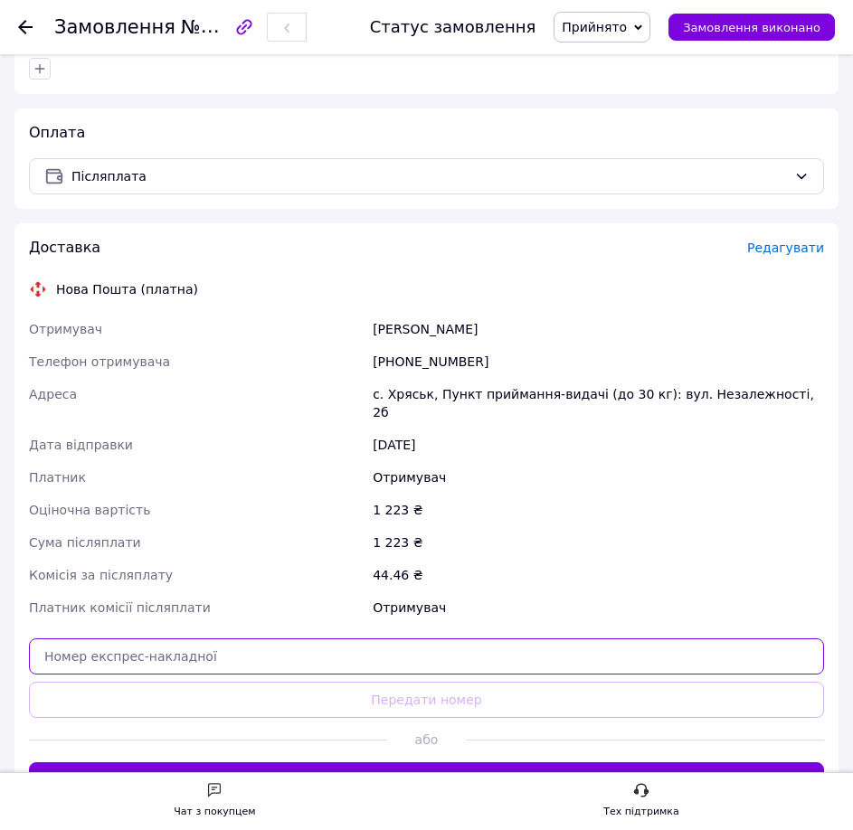
click at [159, 640] on input "text" at bounding box center [426, 657] width 795 height 36
paste input "20451269232137"
type input "20451269232137"
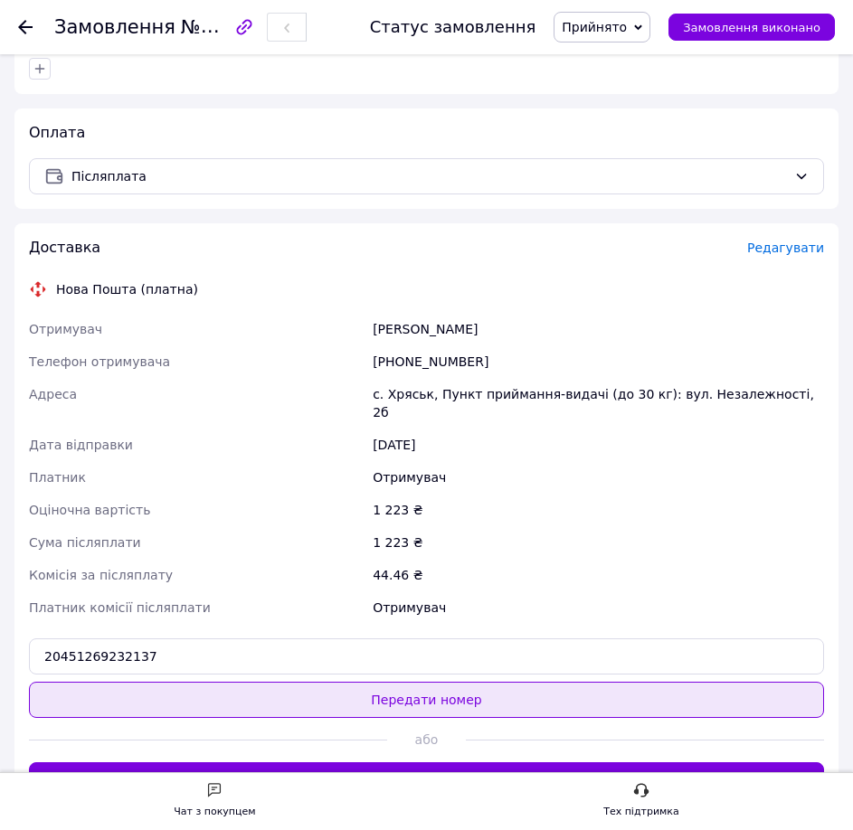
click at [152, 682] on button "Передати номер" at bounding box center [426, 700] width 795 height 36
